Goal: Go to known website: Access a specific website the user already knows

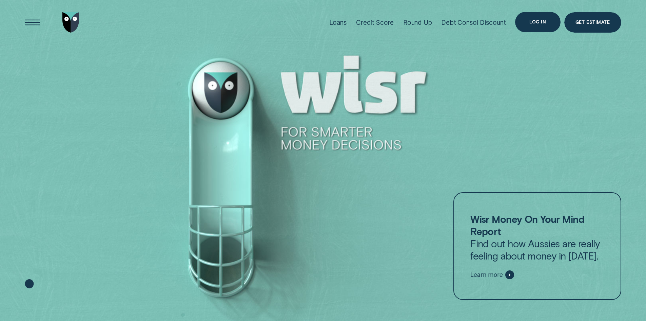
click at [541, 20] on div "Log in" at bounding box center [538, 22] width 17 height 4
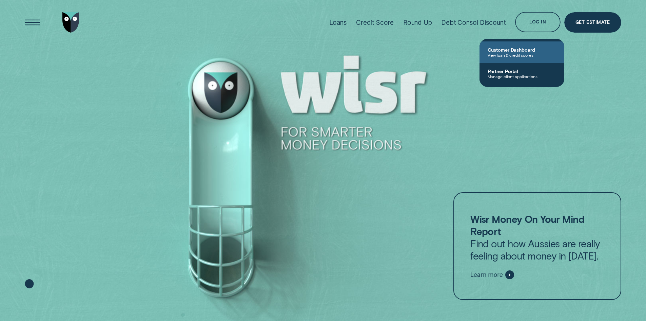
click at [513, 48] on span "Customer Dashboard" at bounding box center [522, 50] width 69 height 6
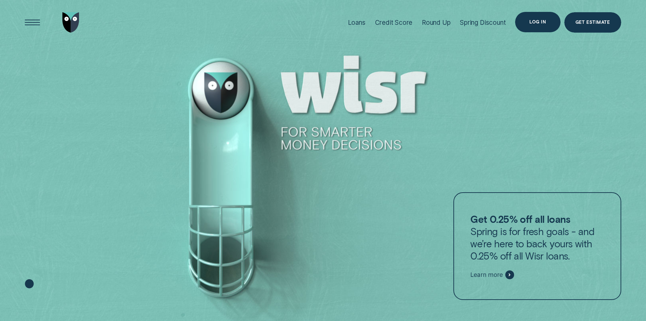
click at [525, 19] on div "Log in" at bounding box center [537, 22] width 45 height 20
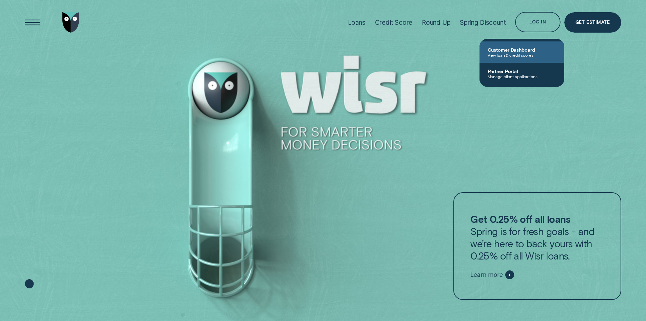
click at [515, 47] on span "Customer Dashboard" at bounding box center [522, 50] width 69 height 6
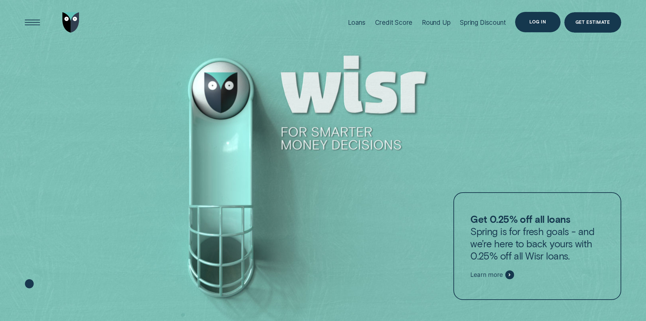
click at [535, 27] on div "Log in" at bounding box center [537, 22] width 45 height 20
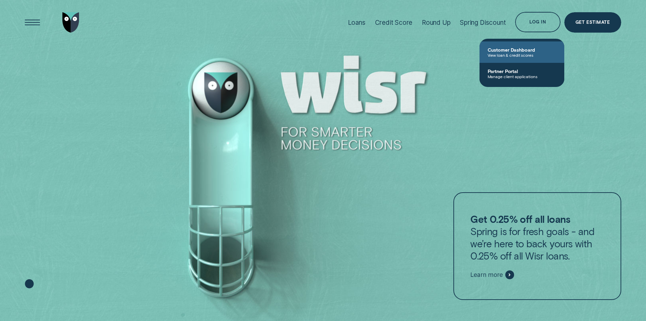
click at [514, 47] on span "Customer Dashboard" at bounding box center [522, 50] width 69 height 6
